Goal: Share content: Share content

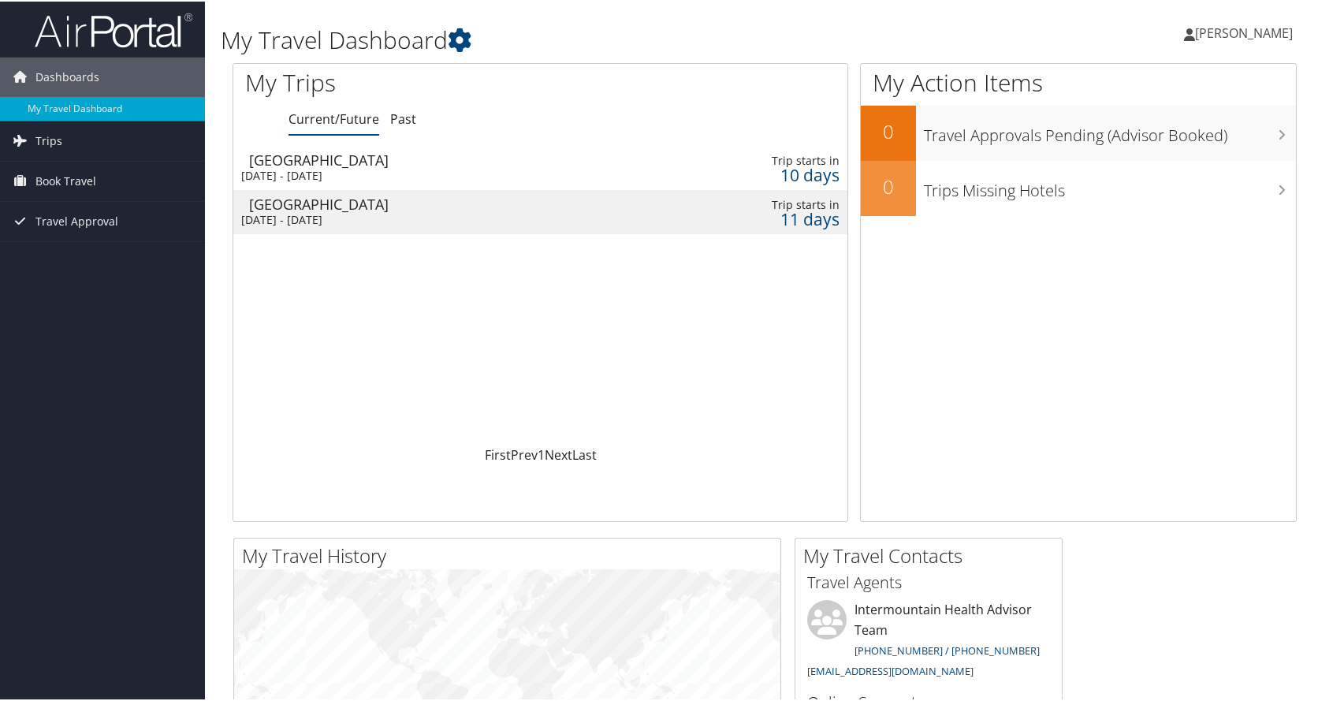
click at [412, 162] on div "[GEOGRAPHIC_DATA]" at bounding box center [445, 158] width 392 height 14
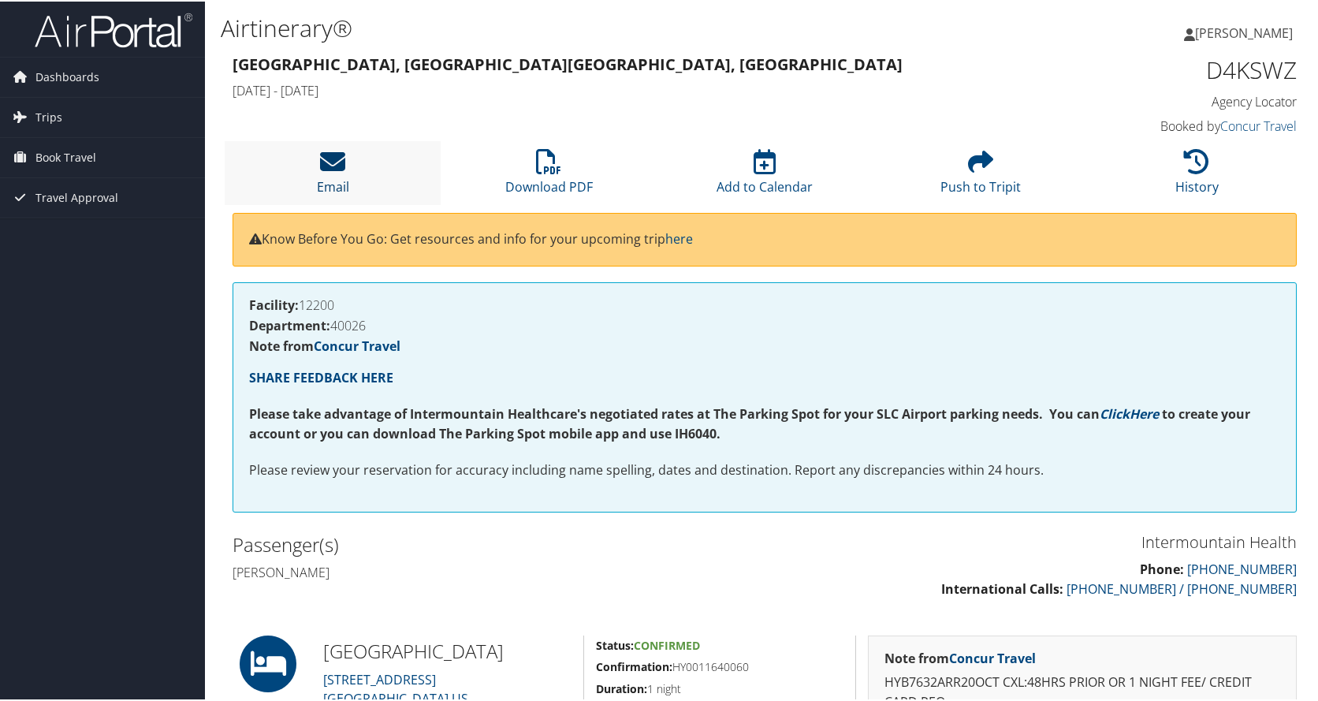
click at [320, 163] on icon at bounding box center [332, 159] width 25 height 25
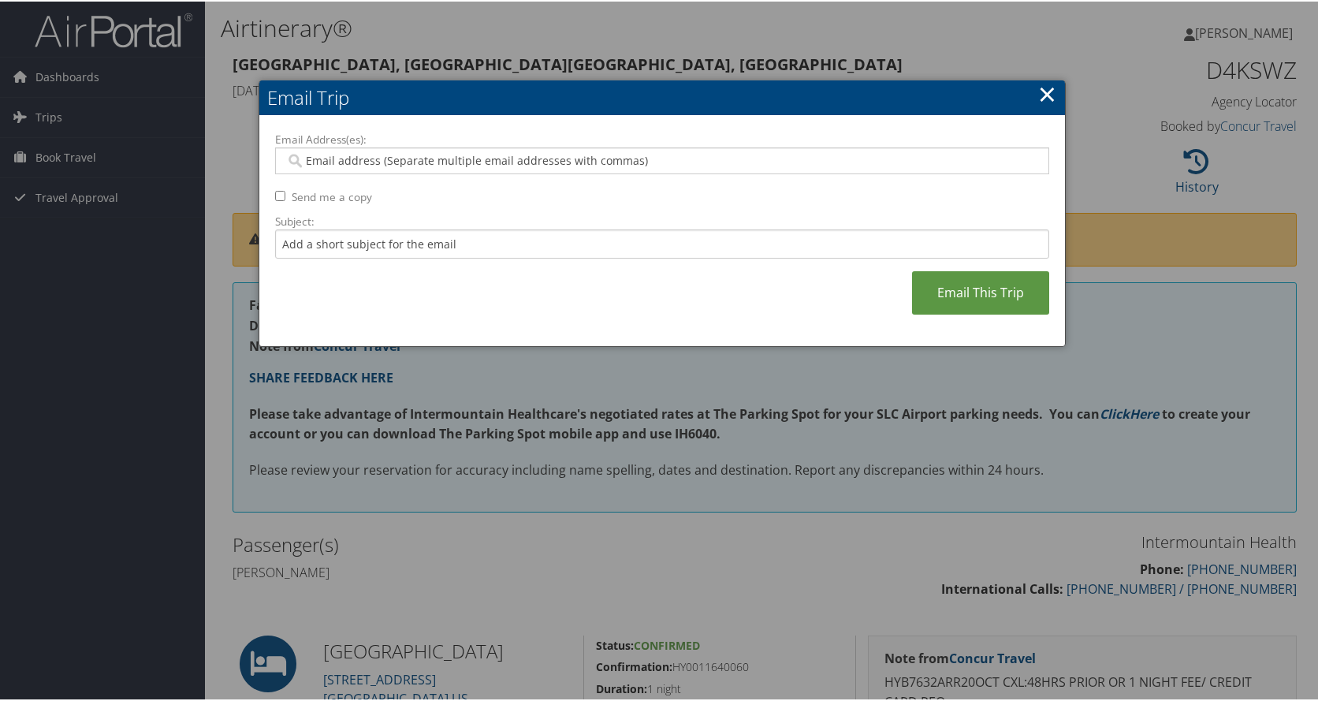
click at [375, 149] on div at bounding box center [662, 159] width 774 height 27
click at [282, 194] on div "Email Address(es): Send me a copy Subject: Email This Trip" at bounding box center [662, 230] width 774 height 200
click at [278, 194] on input "Send me a copy" at bounding box center [280, 194] width 10 height 10
checkbox input "true"
click at [398, 158] on input "Email Address(es):" at bounding box center [661, 159] width 753 height 16
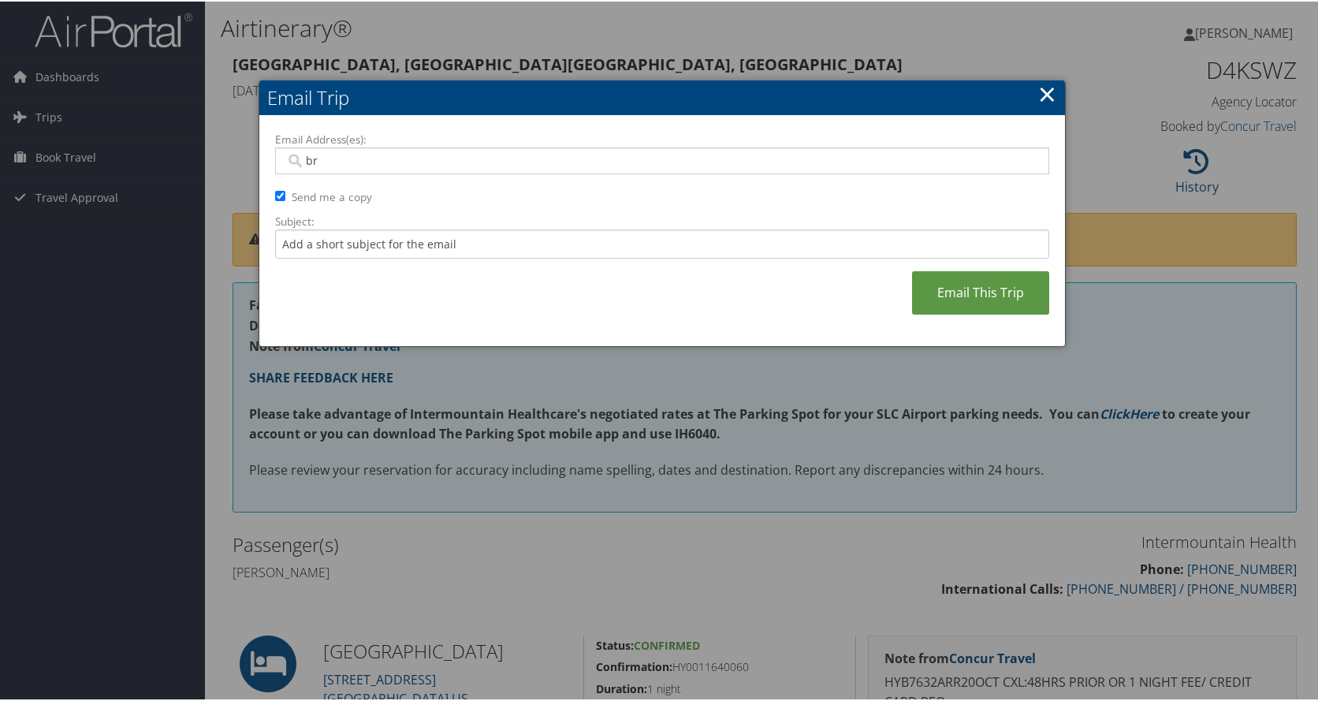
type input "b"
type input "arnellbrett@gmail.com"
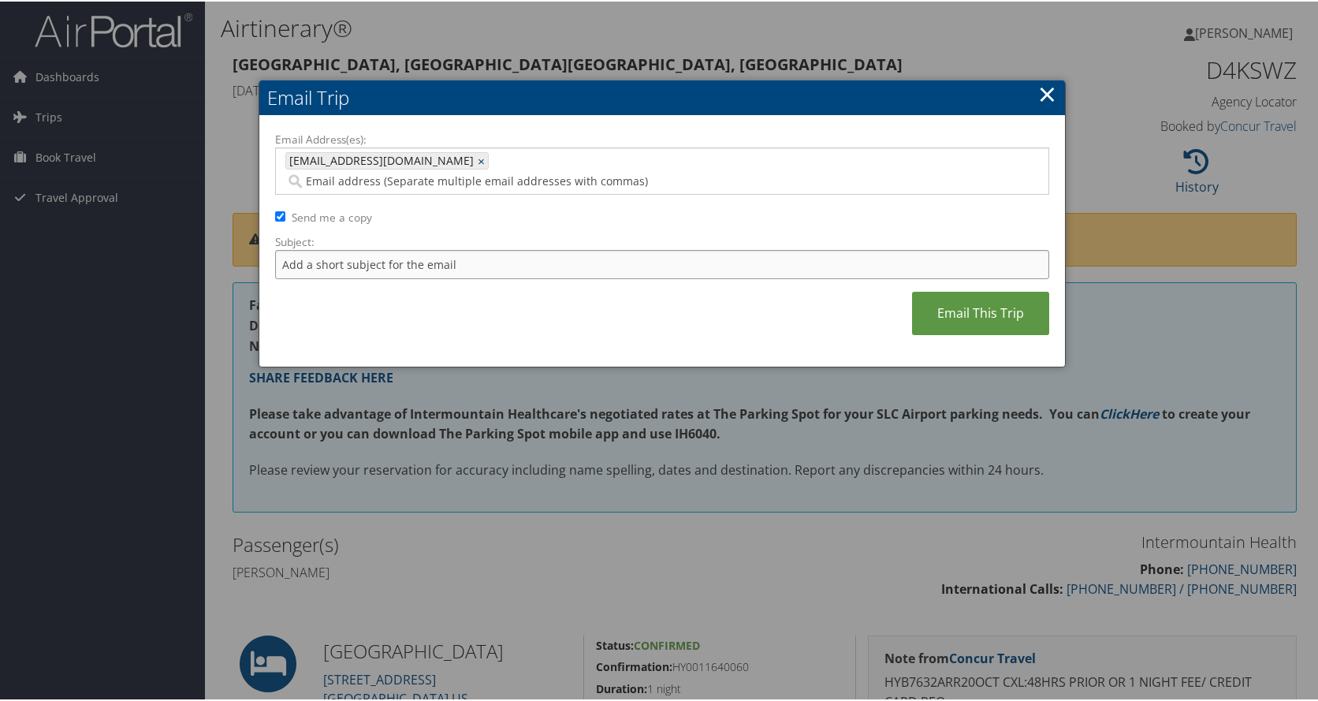
click at [421, 248] on input "Subject:" at bounding box center [662, 262] width 774 height 29
type input "H"
type input "Park City Hotel"
click at [965, 296] on link "Email This Trip" at bounding box center [980, 311] width 137 height 43
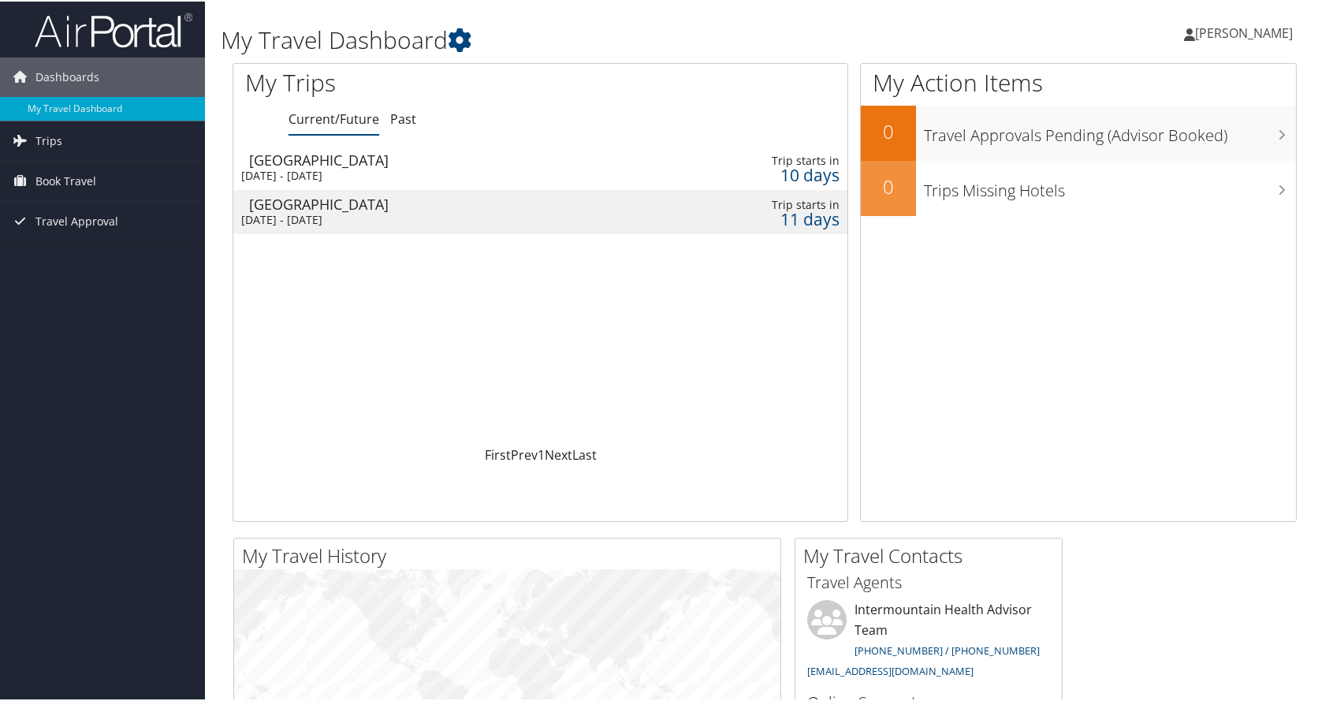
click at [385, 217] on div "[DATE] - [DATE]" at bounding box center [437, 218] width 392 height 14
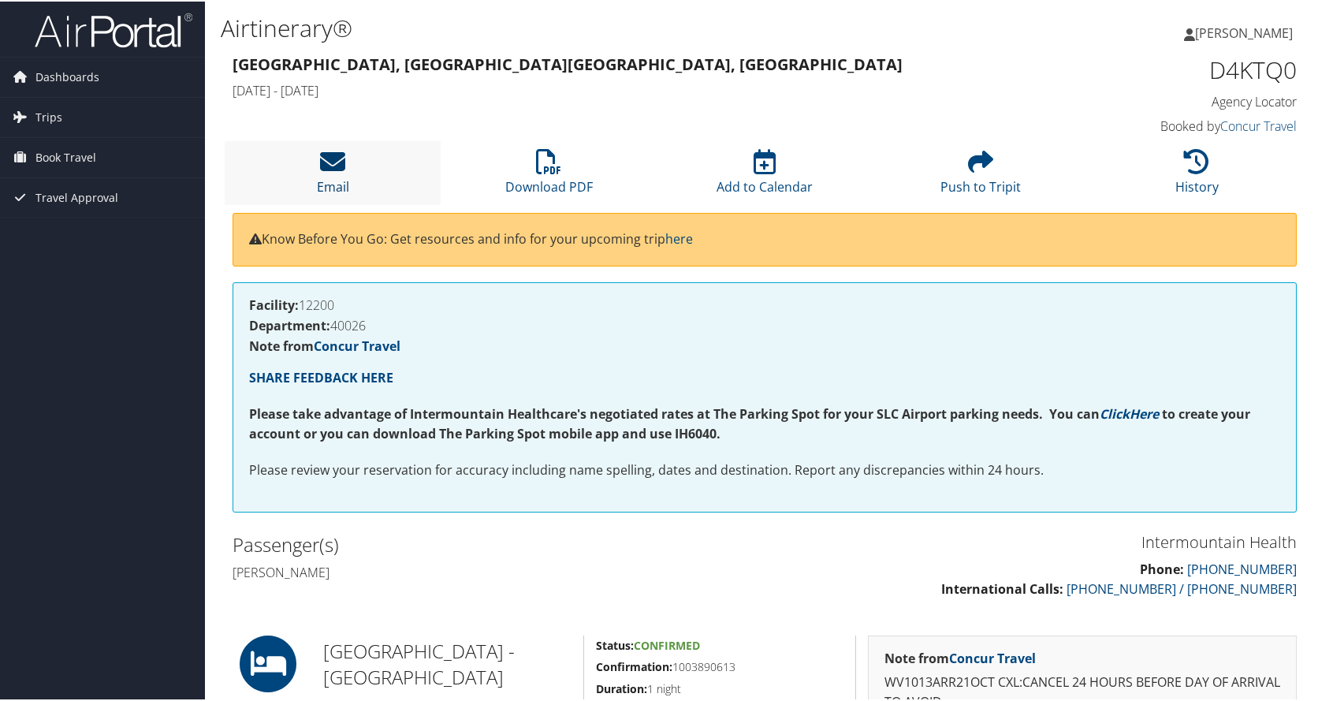
click at [339, 165] on icon at bounding box center [332, 159] width 25 height 25
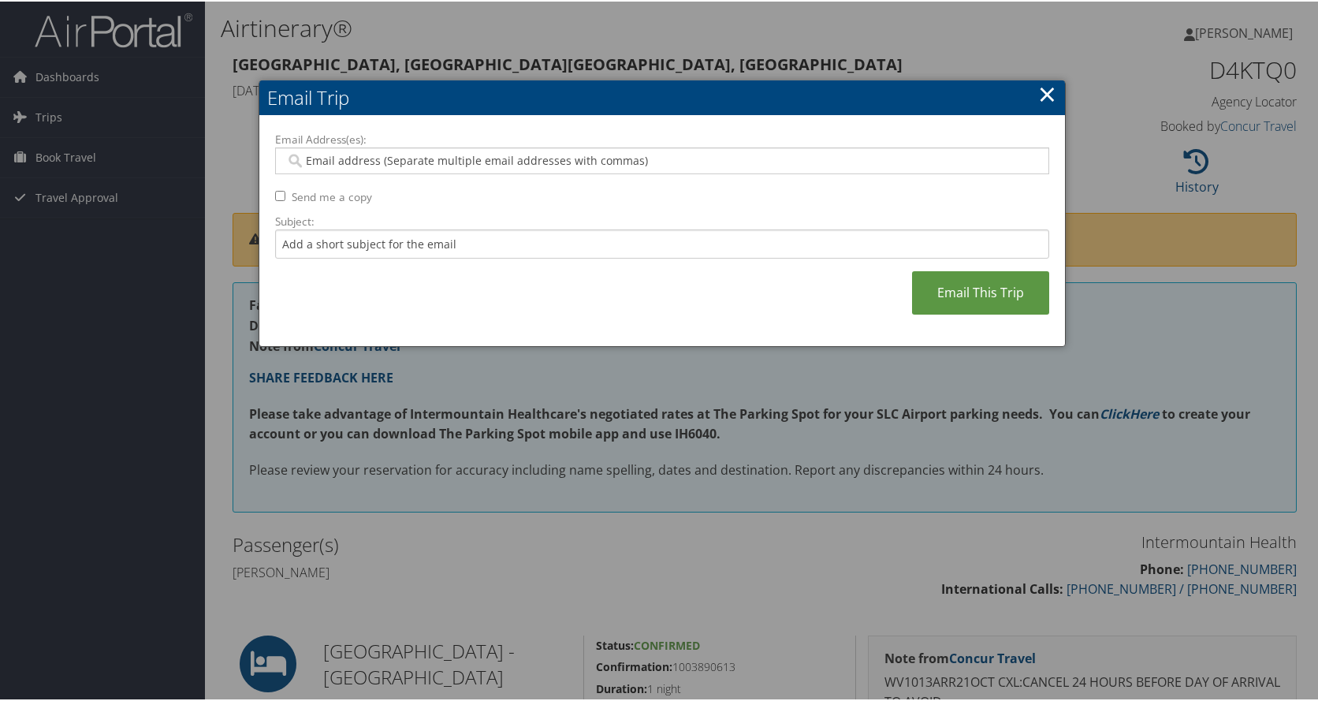
click at [375, 156] on input "Email Address(es):" at bounding box center [661, 159] width 753 height 16
type input "b"
type input "arnellbrett@gmail.com"
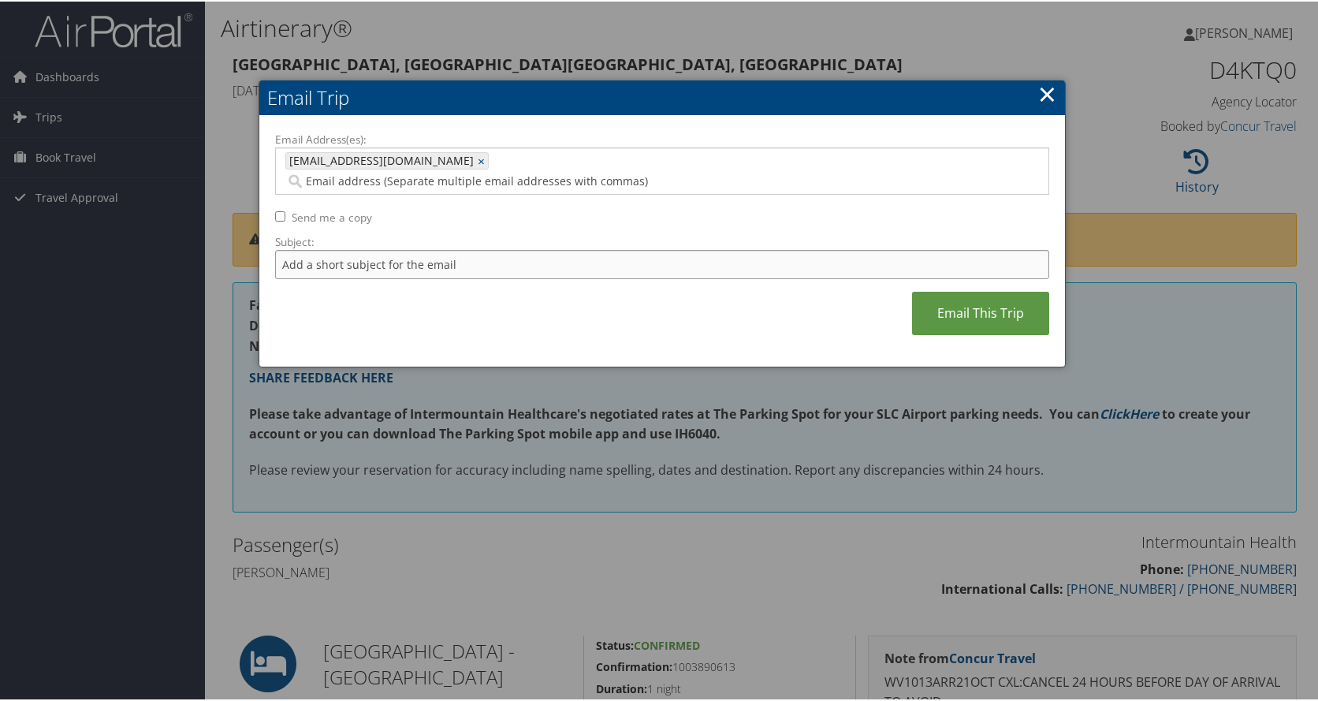
click at [360, 248] on input "Subject:" at bounding box center [662, 262] width 774 height 29
type input "Salt Lake Hotel"
click at [943, 290] on link "Email This Trip" at bounding box center [980, 311] width 137 height 43
